Goal: Navigation & Orientation: Find specific page/section

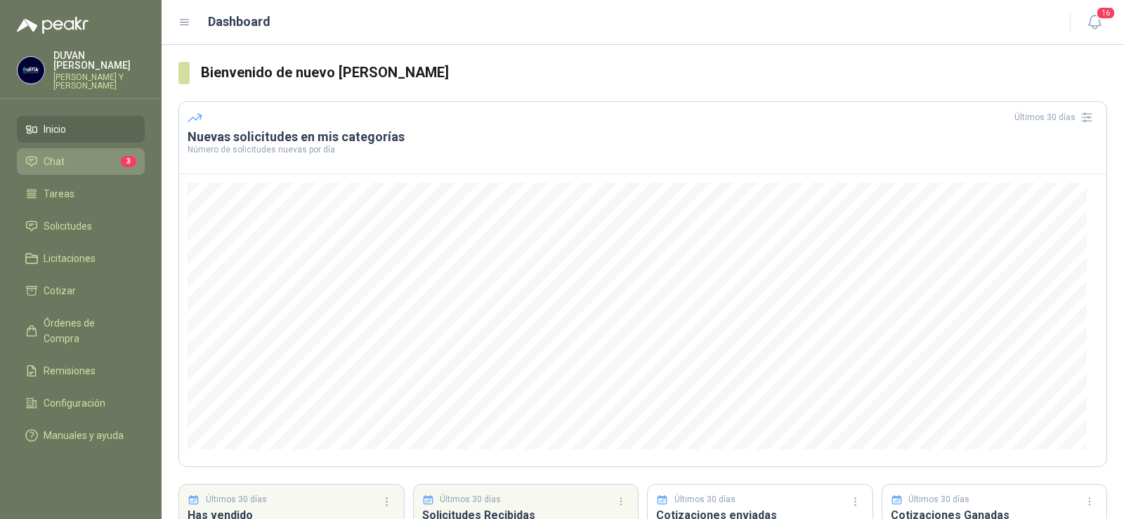
click at [63, 158] on span "Chat" at bounding box center [54, 161] width 21 height 15
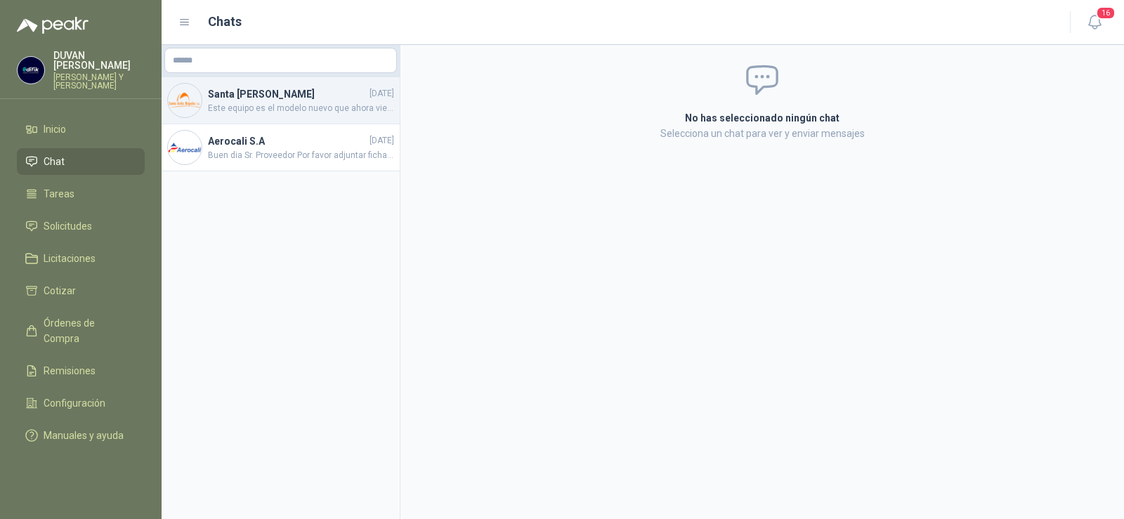
click at [258, 103] on span "Este equipo es el modelo nuevo que ahora viene el anterior del que ustedes envi…" at bounding box center [301, 108] width 186 height 13
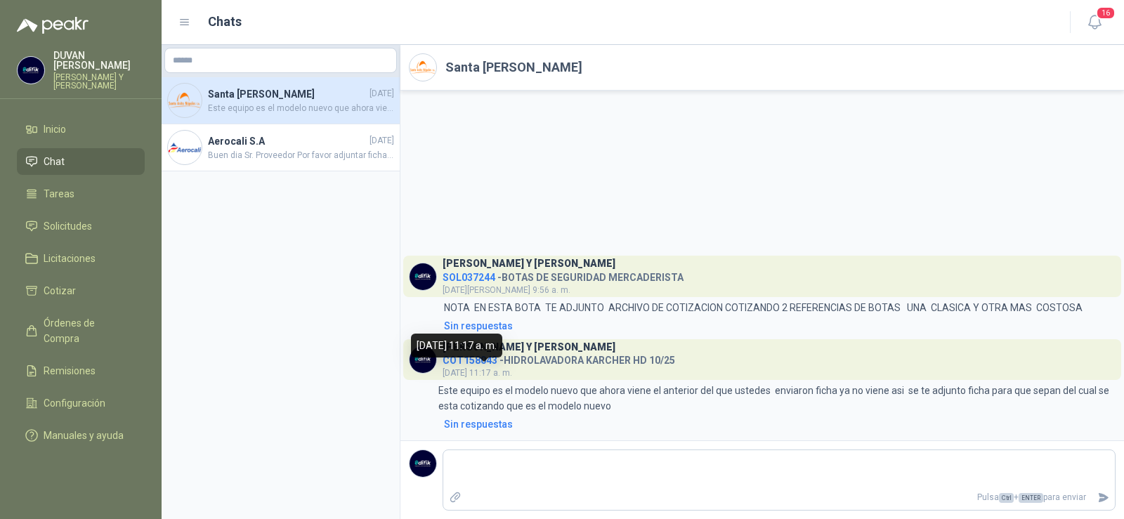
click at [512, 370] on span "[DATE] 11:17 a. m." at bounding box center [478, 373] width 70 height 10
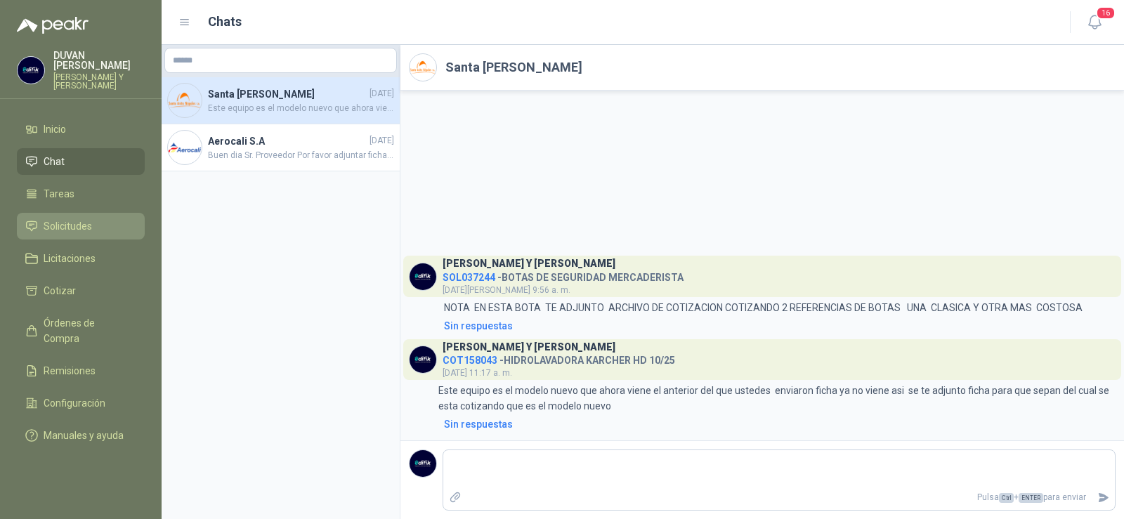
click at [74, 225] on span "Solicitudes" at bounding box center [68, 225] width 48 height 15
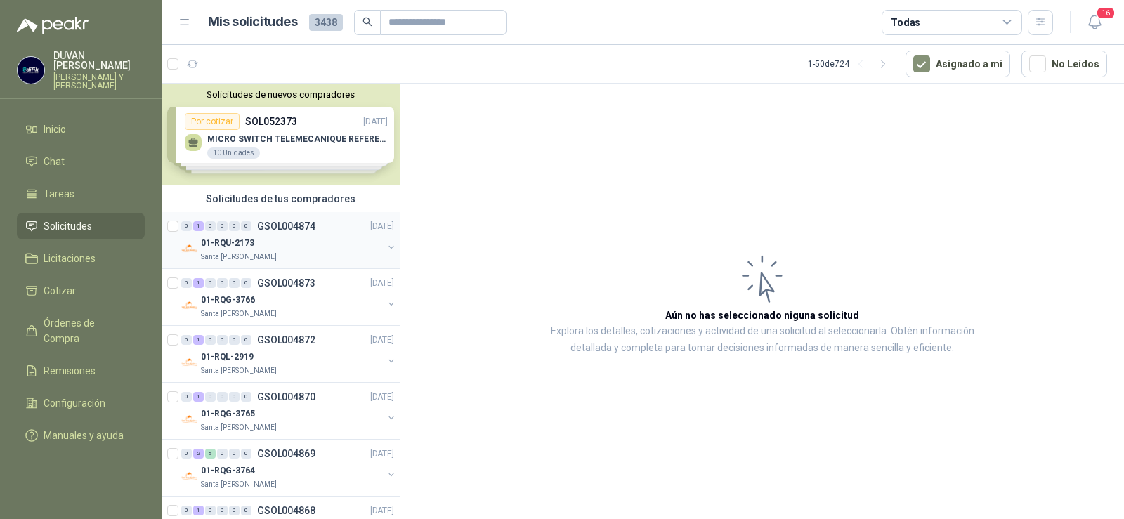
click at [268, 226] on p "GSOL004874" at bounding box center [286, 226] width 58 height 10
